Goal: Check status: Check status

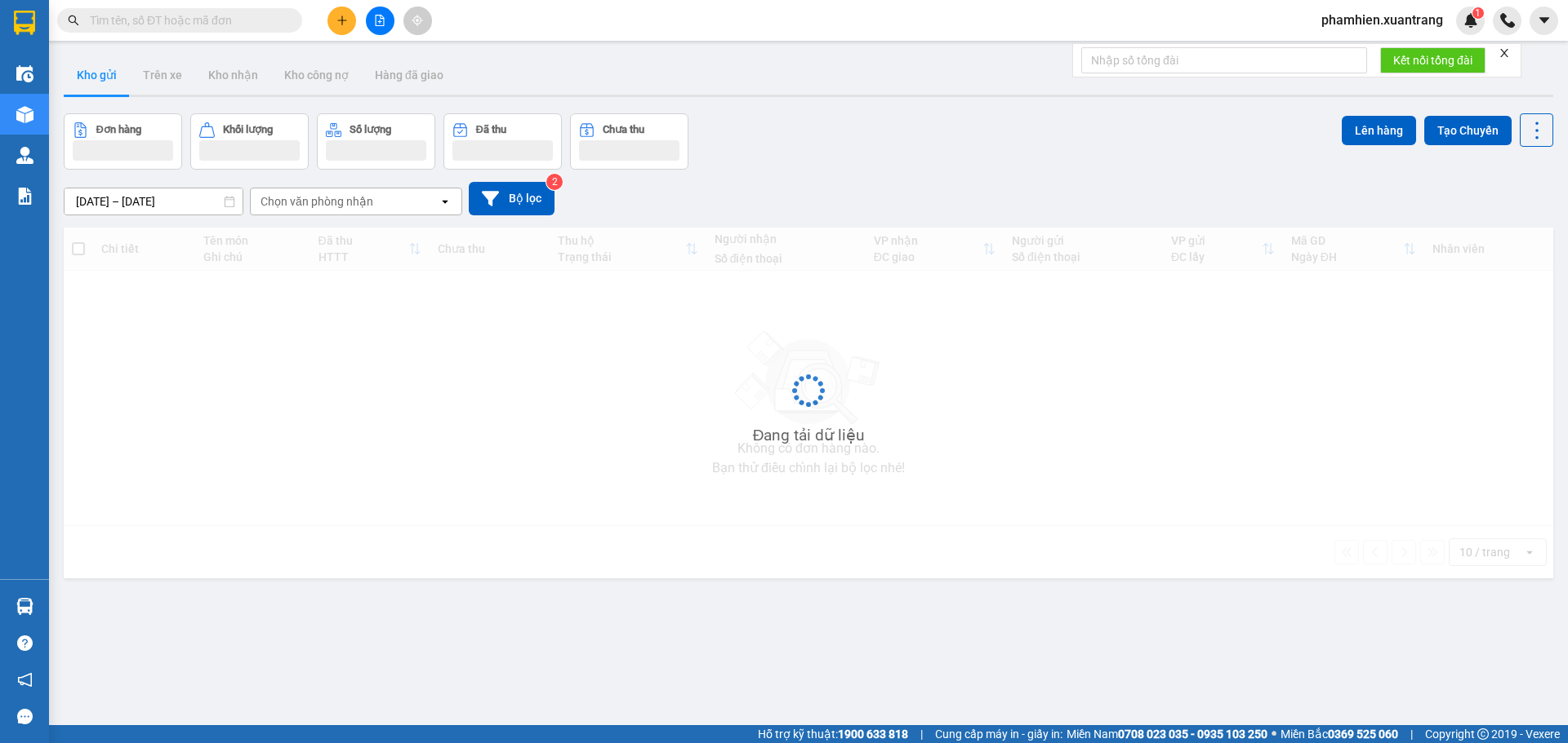
click at [215, 22] on input "text" at bounding box center [185, 20] width 193 height 18
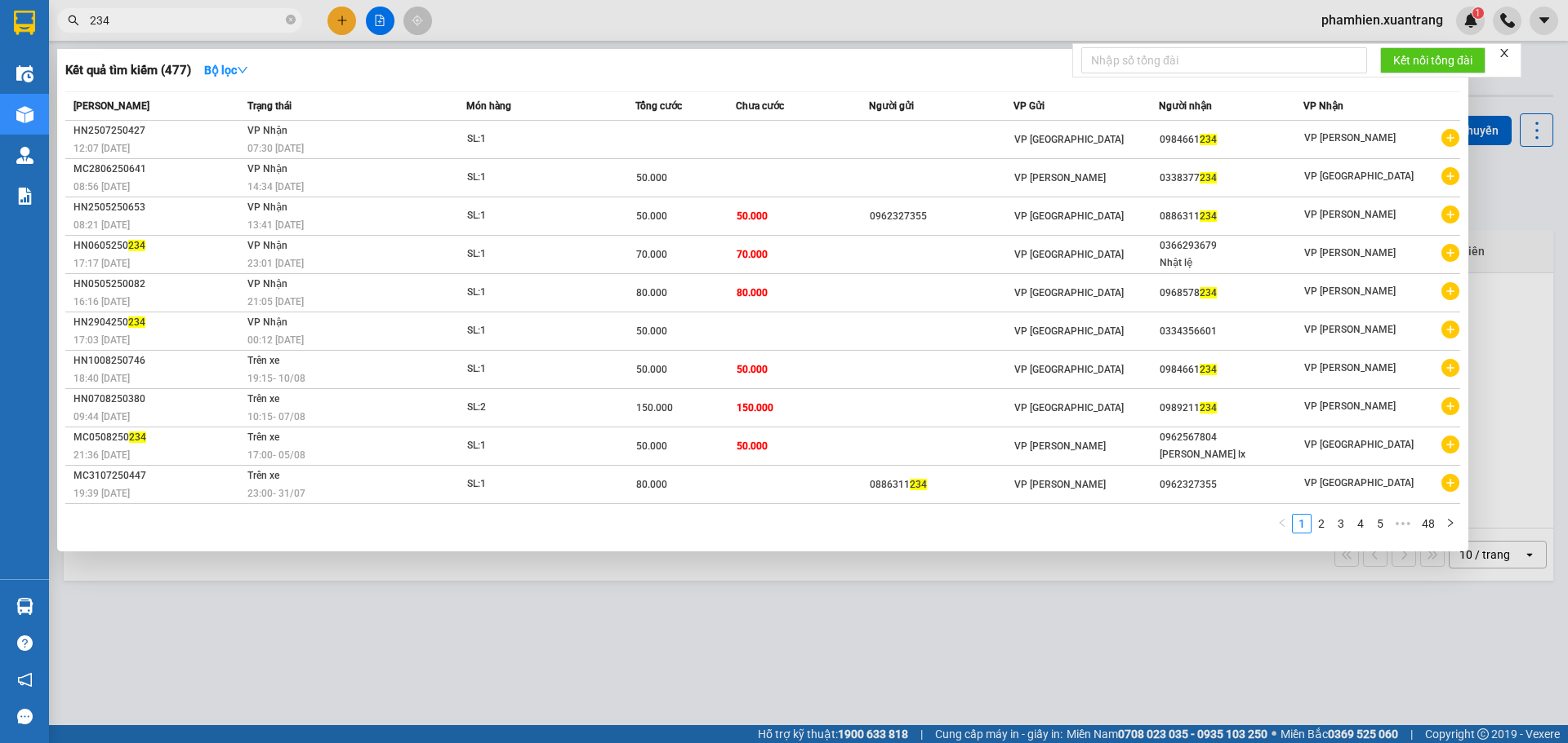
type input "234"
click at [382, 23] on div at bounding box center [784, 372] width 1568 height 743
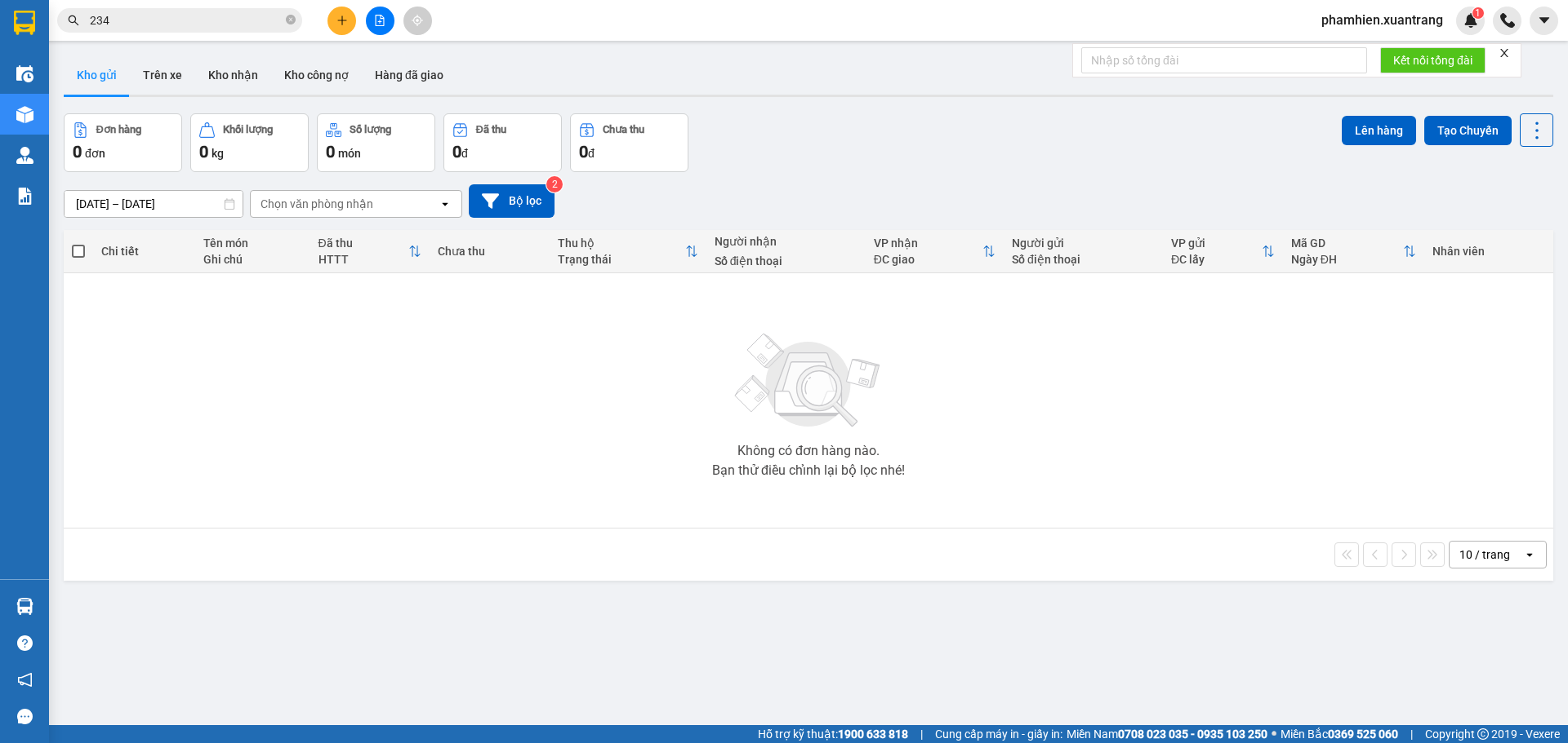
click at [382, 23] on icon "file-add" at bounding box center [379, 20] width 11 height 11
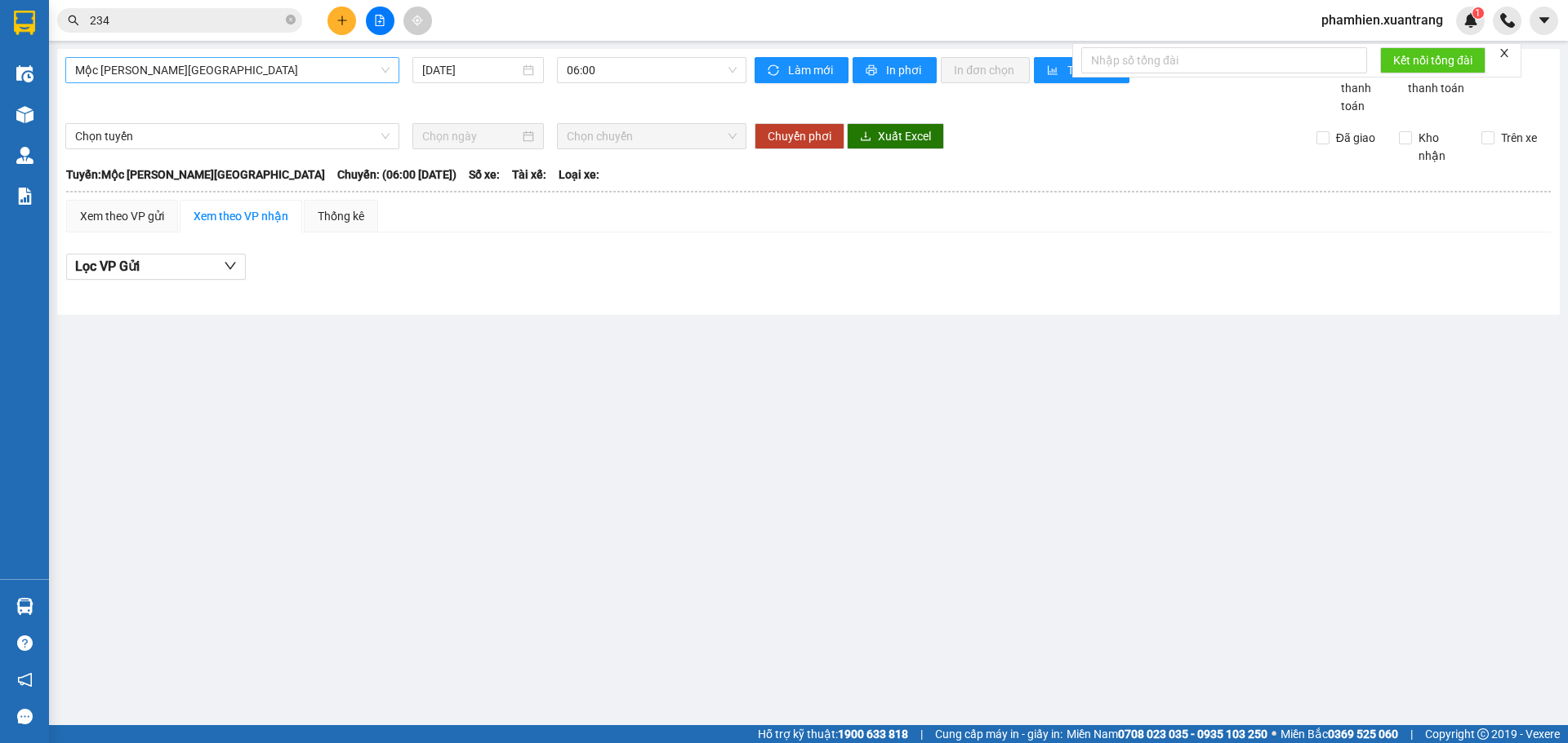
click at [196, 71] on span "Mộc [PERSON_NAME][GEOGRAPHIC_DATA]" at bounding box center [232, 70] width 314 height 24
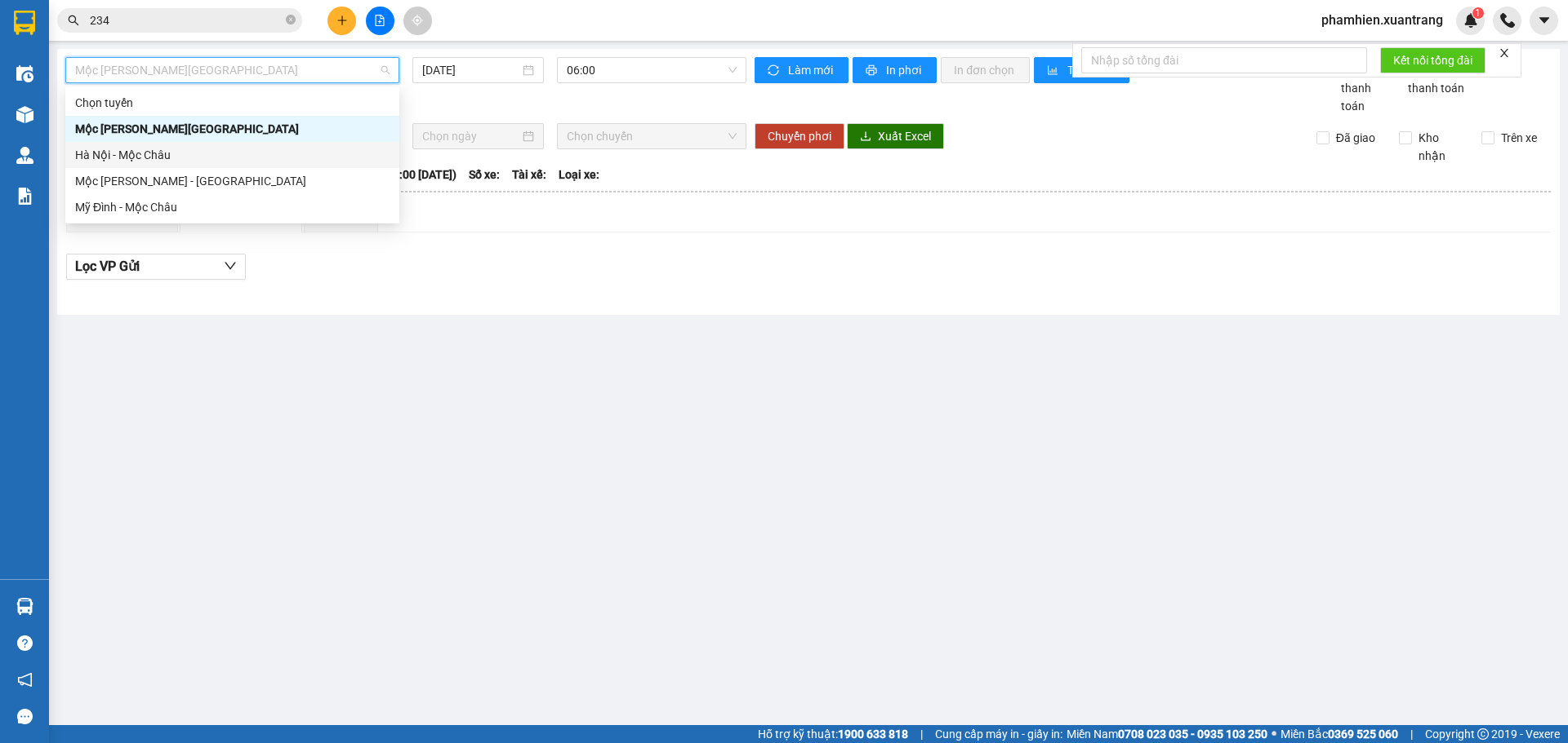
click at [98, 159] on div "Hà Nội - Mộc Châu" at bounding box center [232, 155] width 314 height 18
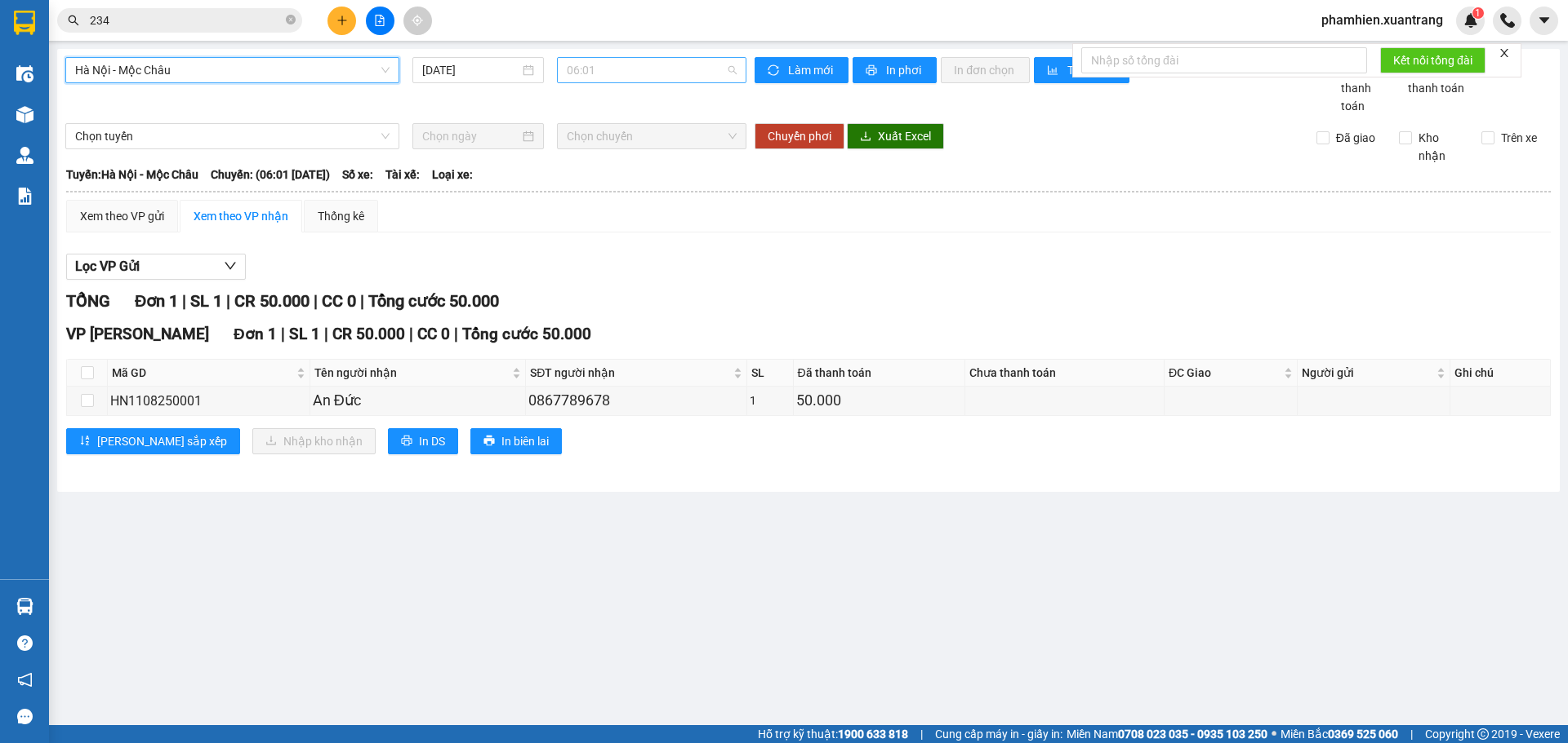
click at [636, 74] on span "06:01" at bounding box center [651, 70] width 170 height 24
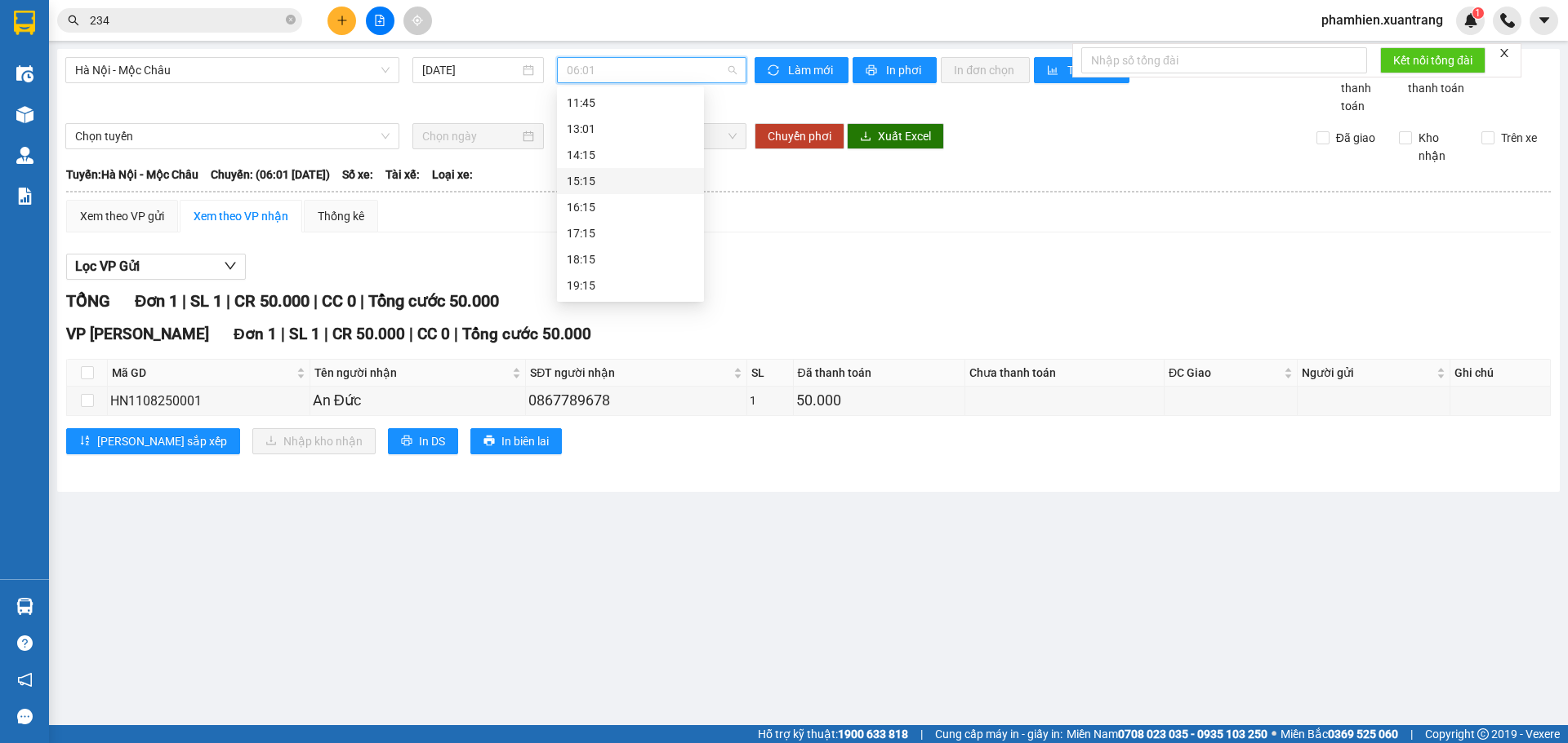
scroll to position [235, 0]
click at [607, 286] on div "19:15" at bounding box center [630, 285] width 128 height 18
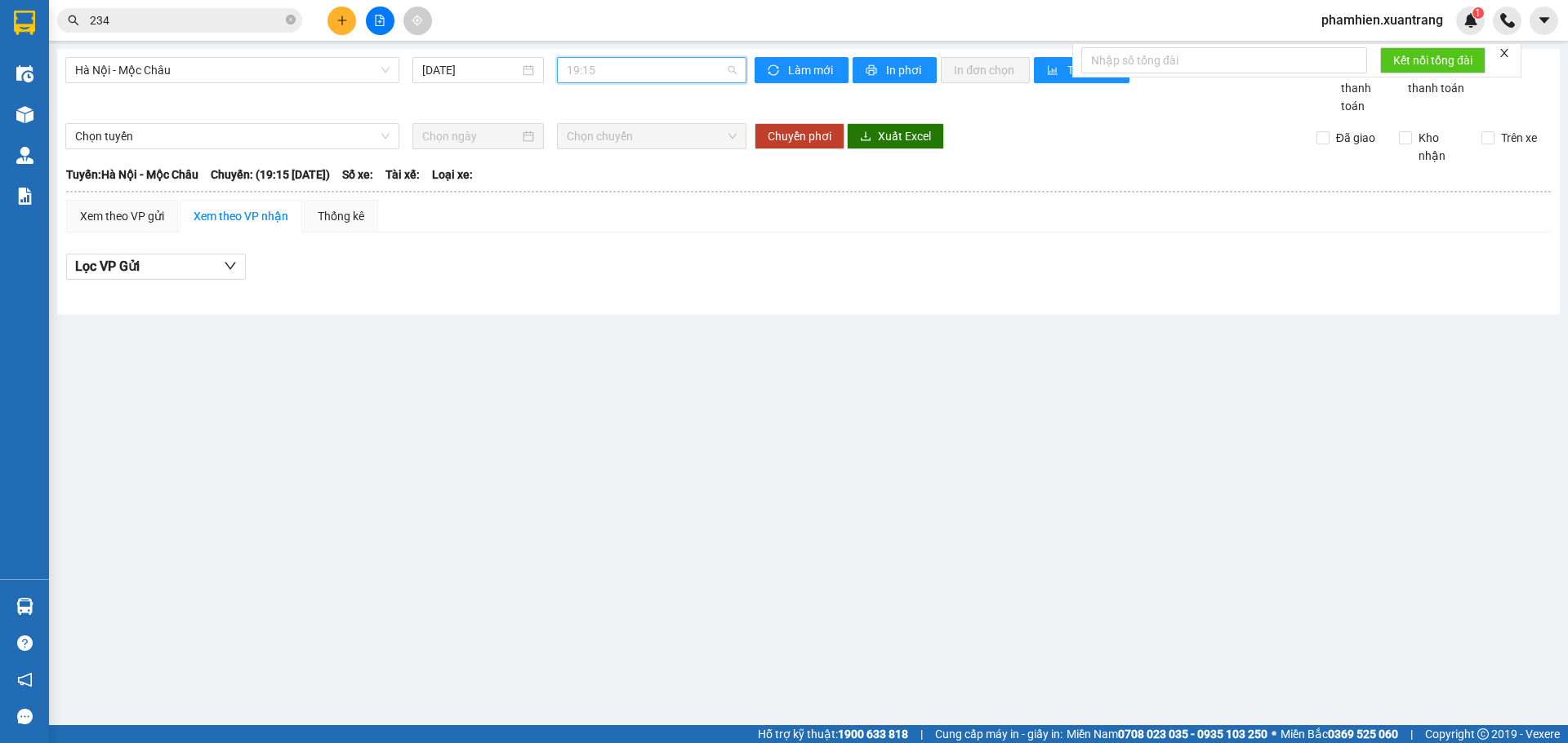
click at [589, 68] on span "19:15" at bounding box center [651, 70] width 170 height 24
click at [505, 64] on input "[DATE]" at bounding box center [470, 70] width 97 height 18
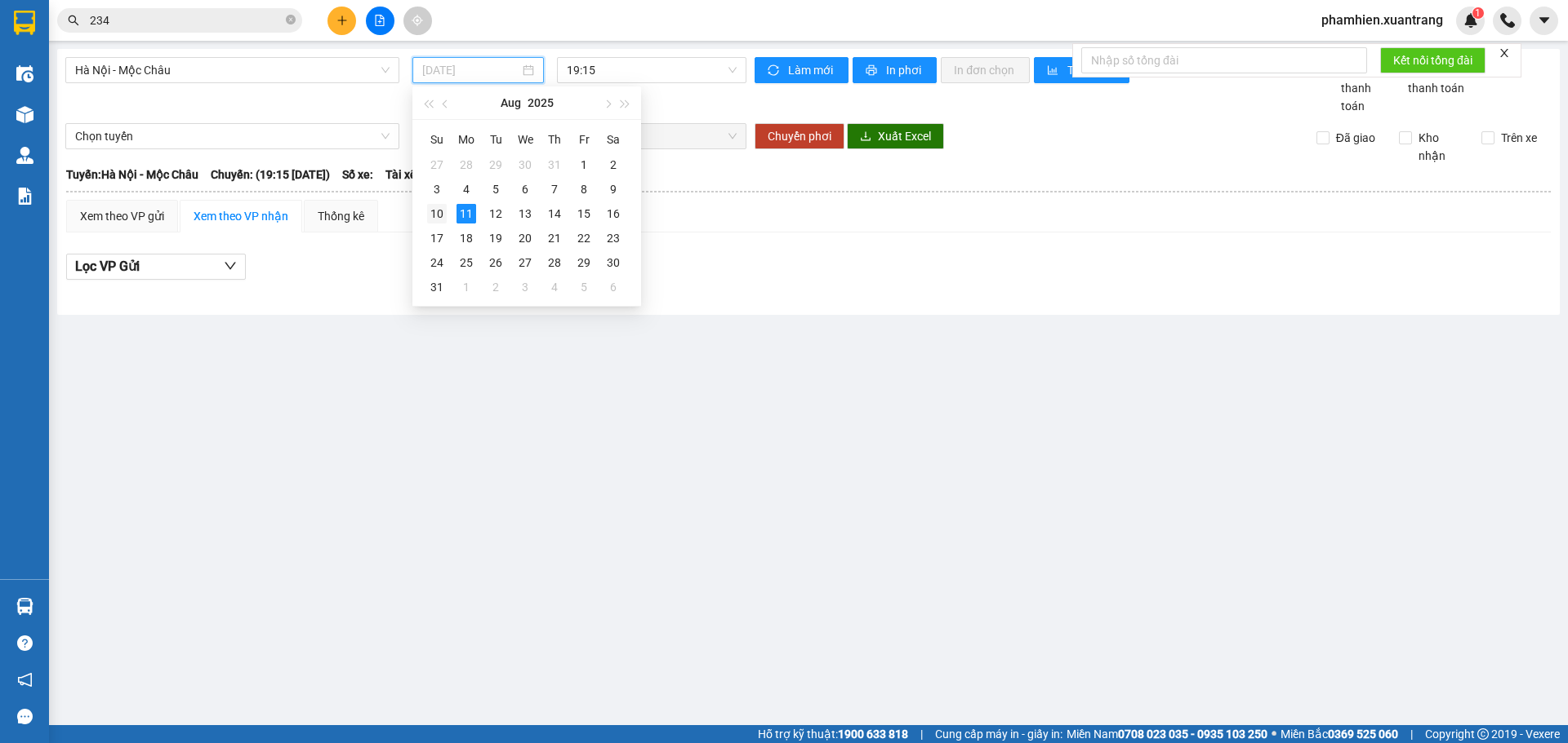
click at [429, 213] on div "10" at bounding box center [436, 213] width 20 height 20
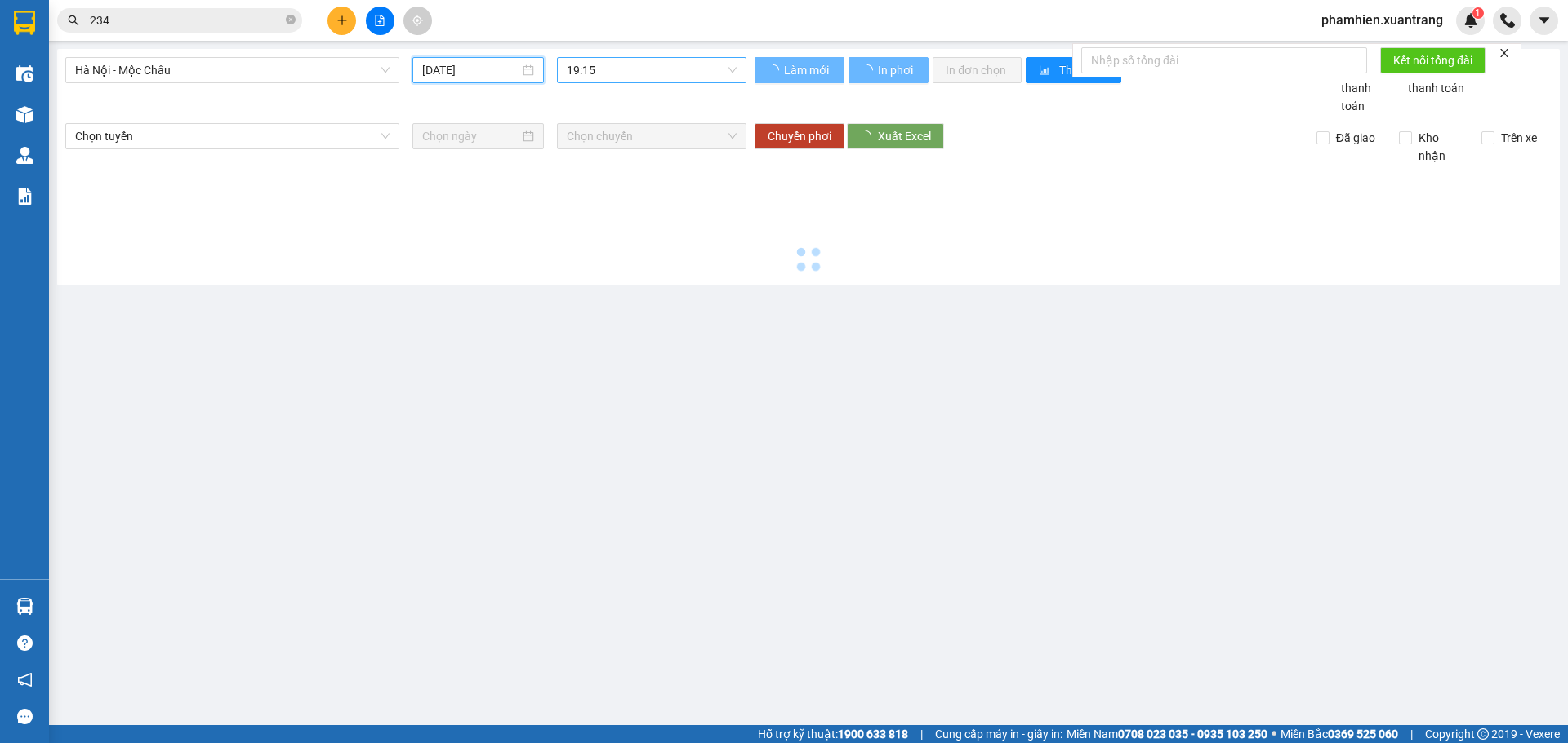
type input "[DATE]"
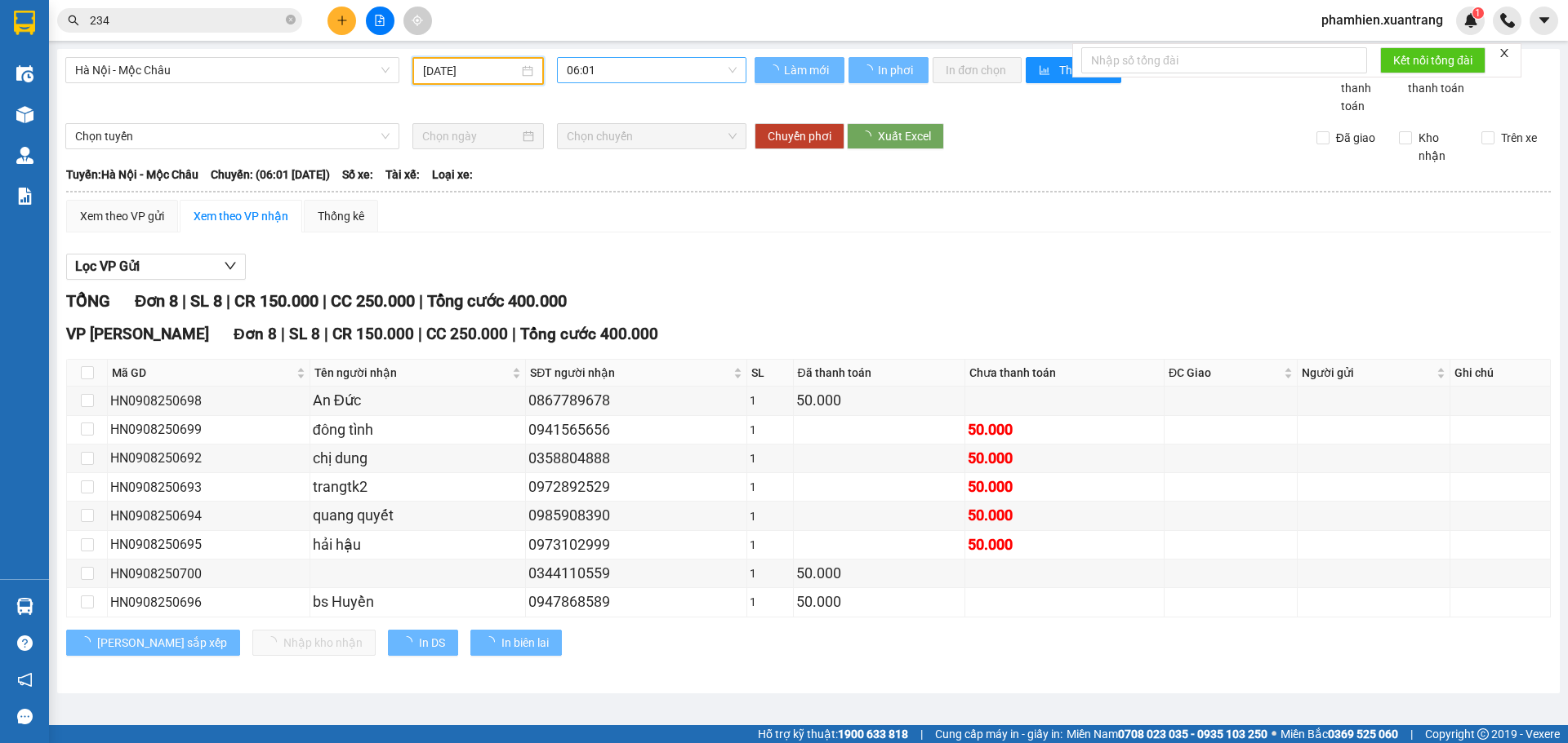
click at [584, 73] on span "06:01" at bounding box center [651, 70] width 170 height 24
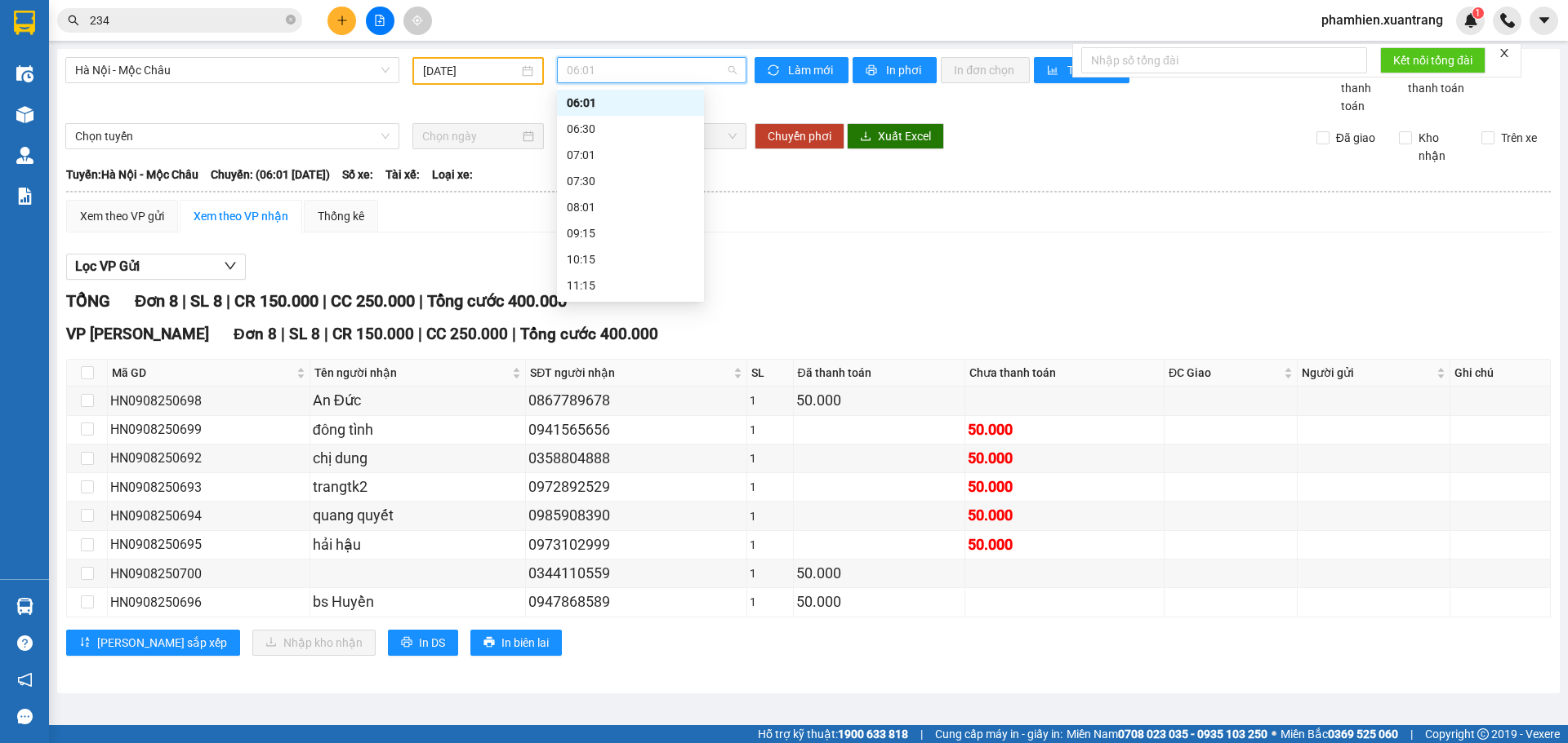
scroll to position [235, 0]
click at [609, 280] on div "19:15" at bounding box center [630, 285] width 128 height 18
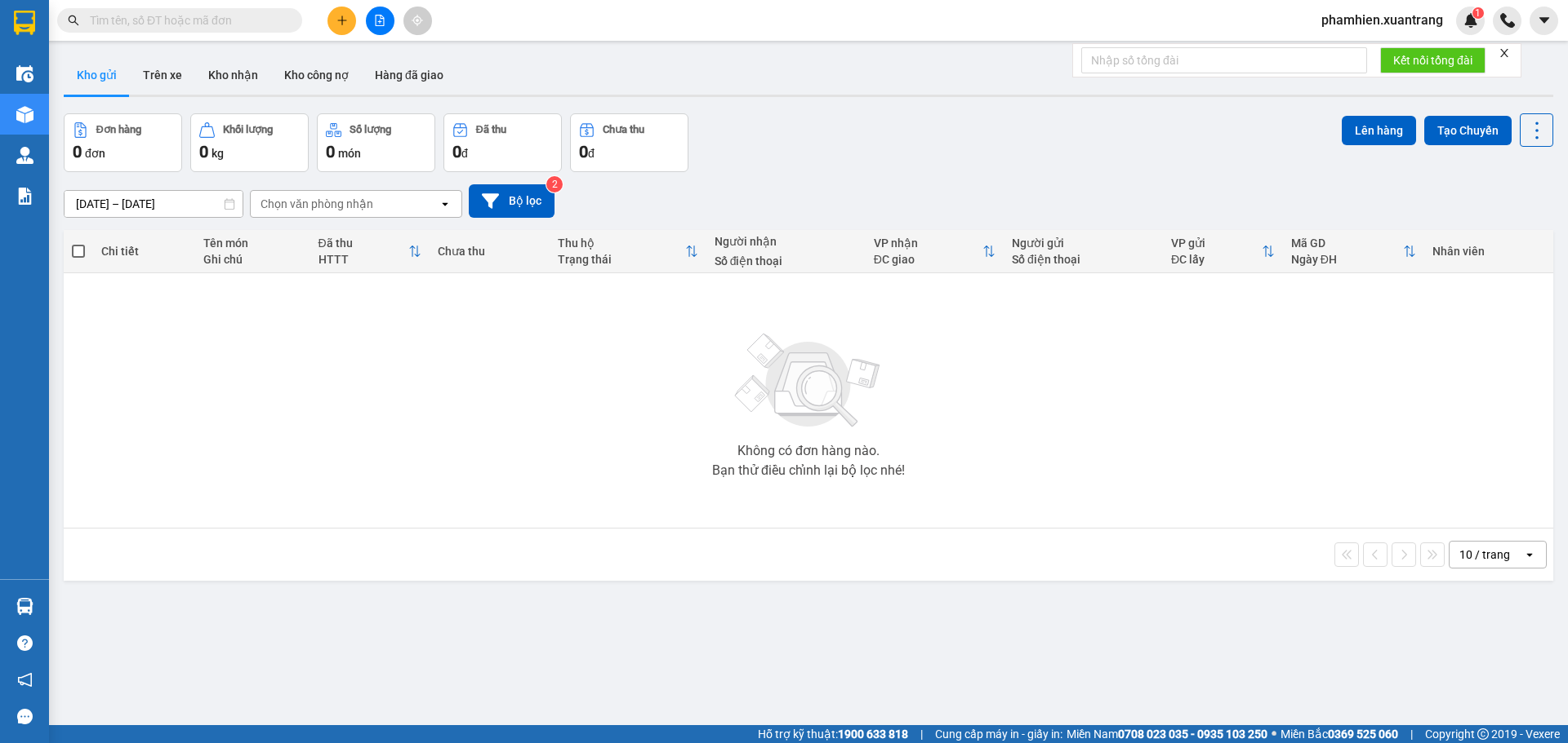
click at [202, 19] on input "text" at bounding box center [185, 20] width 193 height 18
paste input "0365060802"
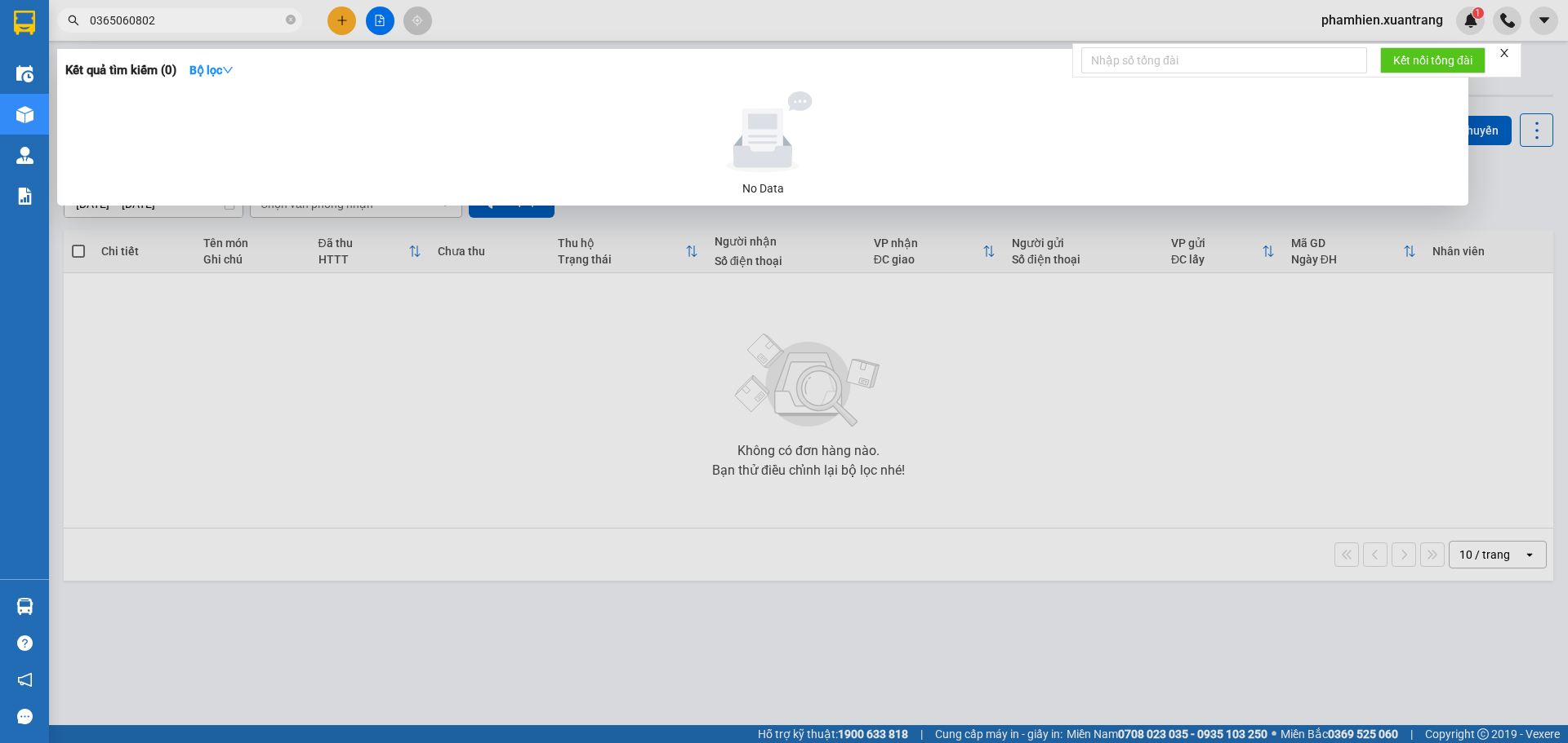
type input "0365060802"
